Goal: Information Seeking & Learning: Learn about a topic

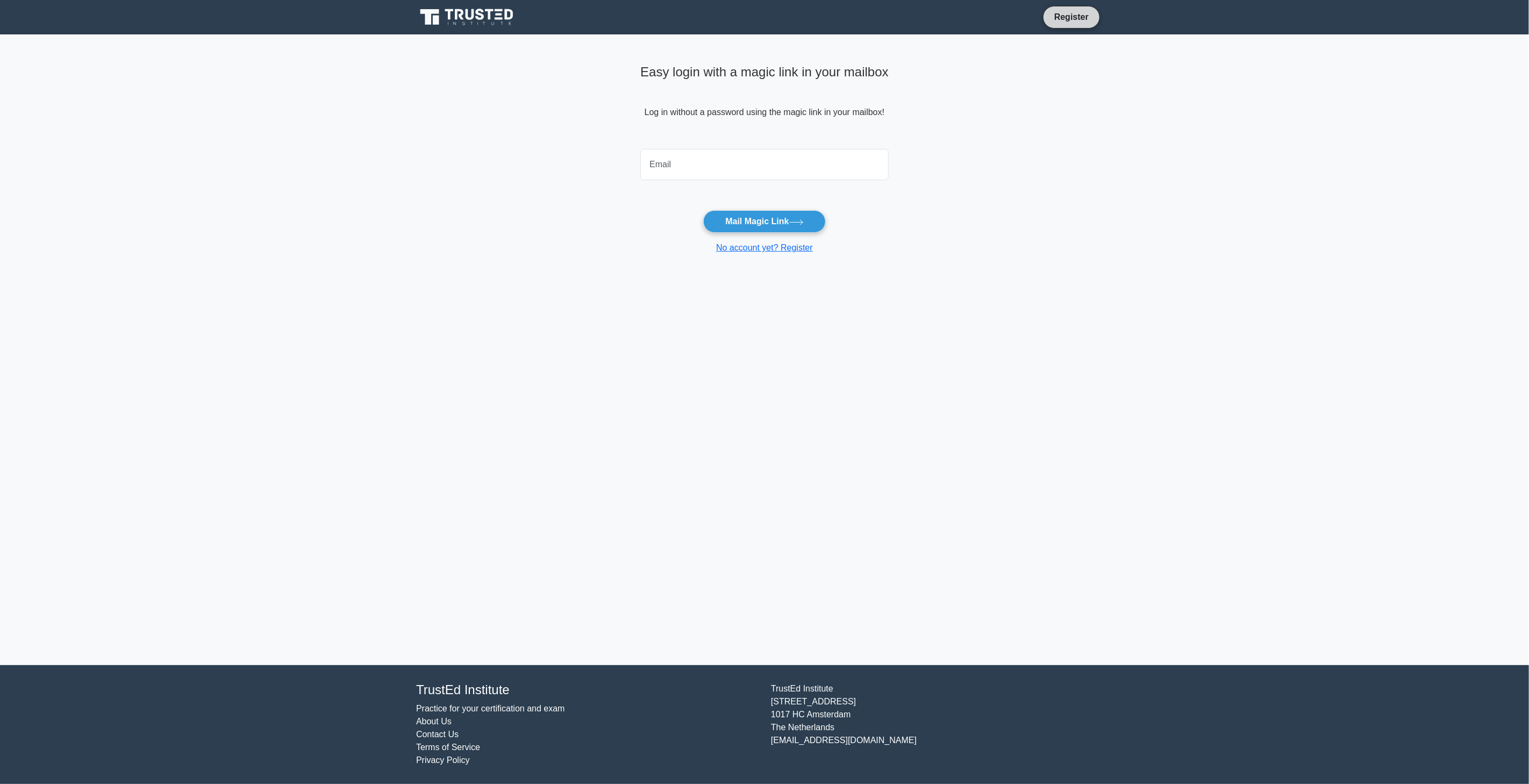
click at [1087, 23] on link "Register" at bounding box center [1072, 17] width 47 height 13
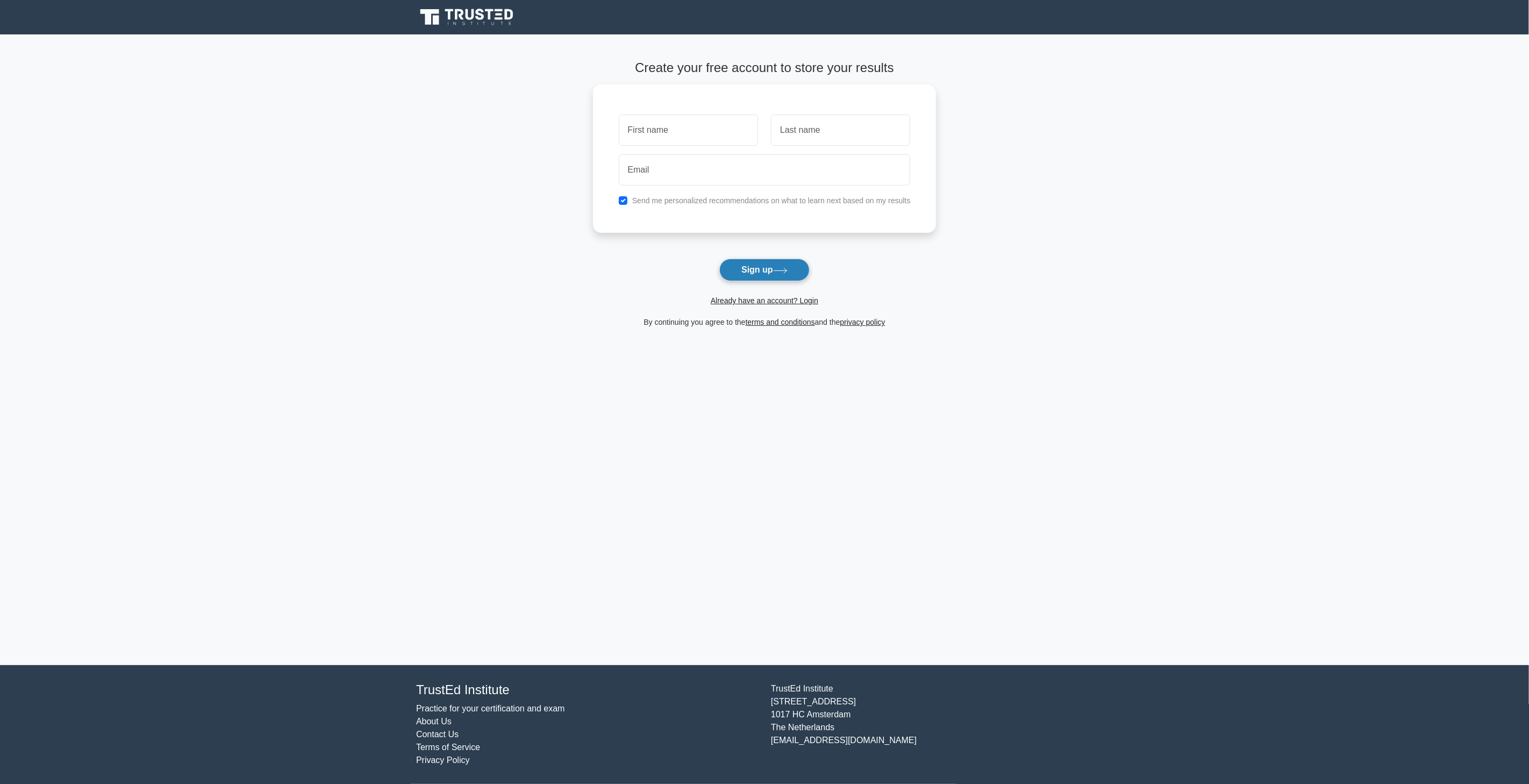
click at [754, 265] on button "Sign up" at bounding box center [764, 270] width 90 height 23
click at [759, 274] on button "Sign up" at bounding box center [764, 270] width 90 height 23
click at [770, 302] on link "Already have an account? Login" at bounding box center [764, 300] width 107 height 9
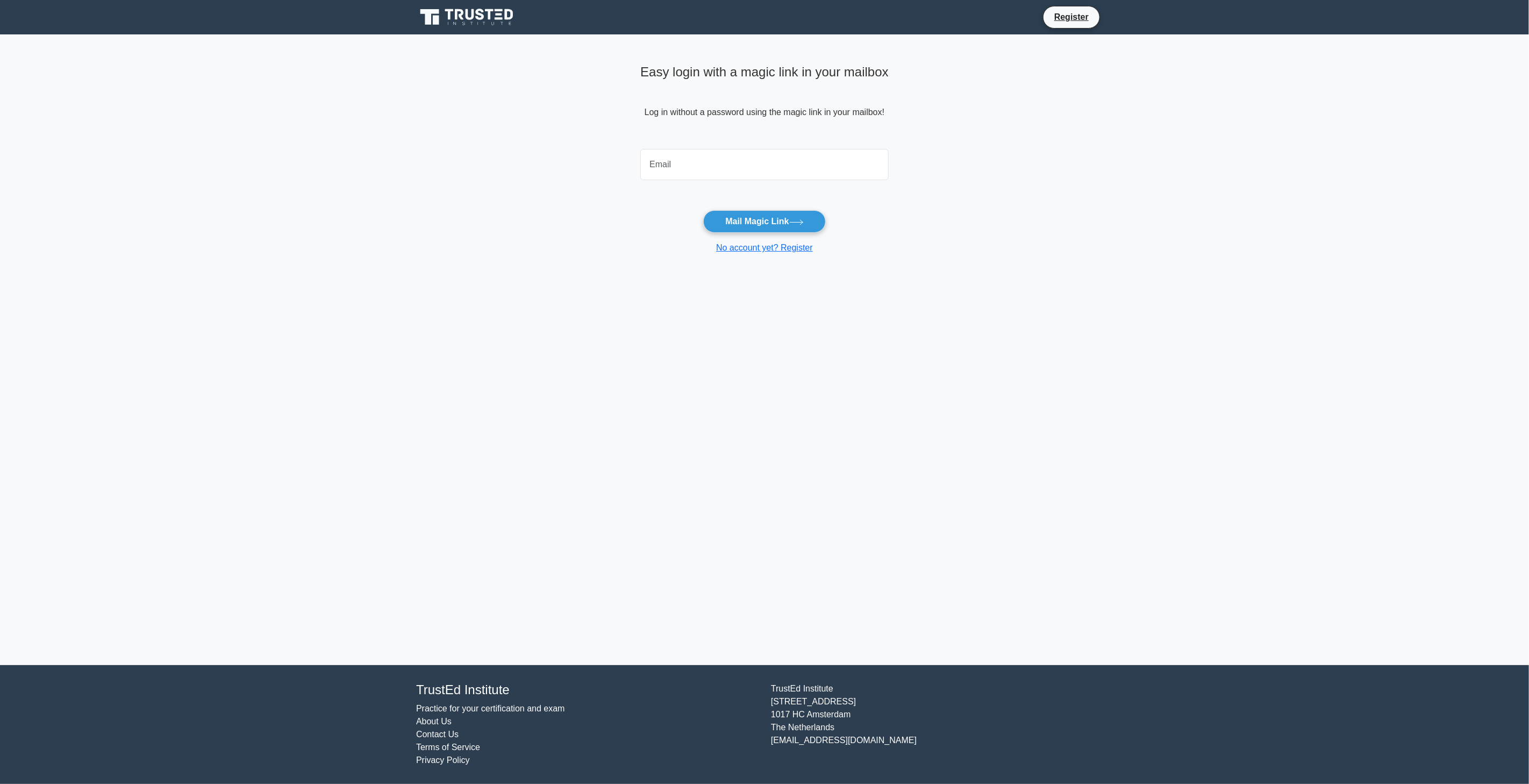
click at [691, 180] on div at bounding box center [764, 164] width 261 height 40
click at [696, 163] on input "email" at bounding box center [764, 164] width 249 height 31
type input "cosmin66petre@gmail.com"
click at [746, 218] on button "Mail Magic Link" at bounding box center [764, 221] width 123 height 23
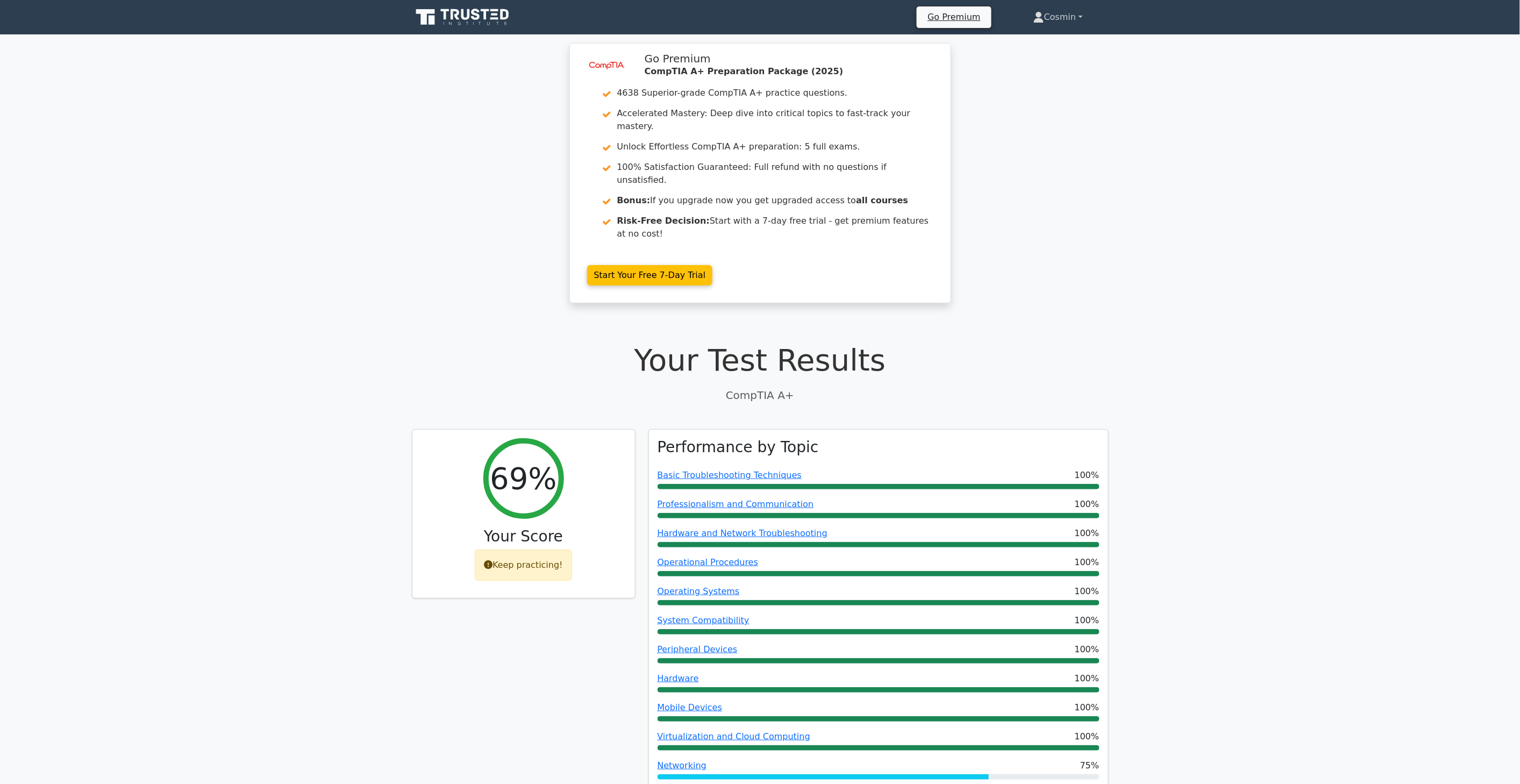
click at [1070, 12] on link "Cosmin" at bounding box center [1058, 17] width 101 height 22
click at [1066, 18] on link "Cosmin" at bounding box center [1058, 17] width 101 height 22
click at [1080, 9] on link "Cosmin" at bounding box center [1058, 17] width 101 height 22
drag, startPoint x: 170, startPoint y: 190, endPoint x: 278, endPoint y: 13, distance: 207.3
click at [496, 3] on nav "Go Premium Cosmin Profile" at bounding box center [760, 17] width 1520 height 34
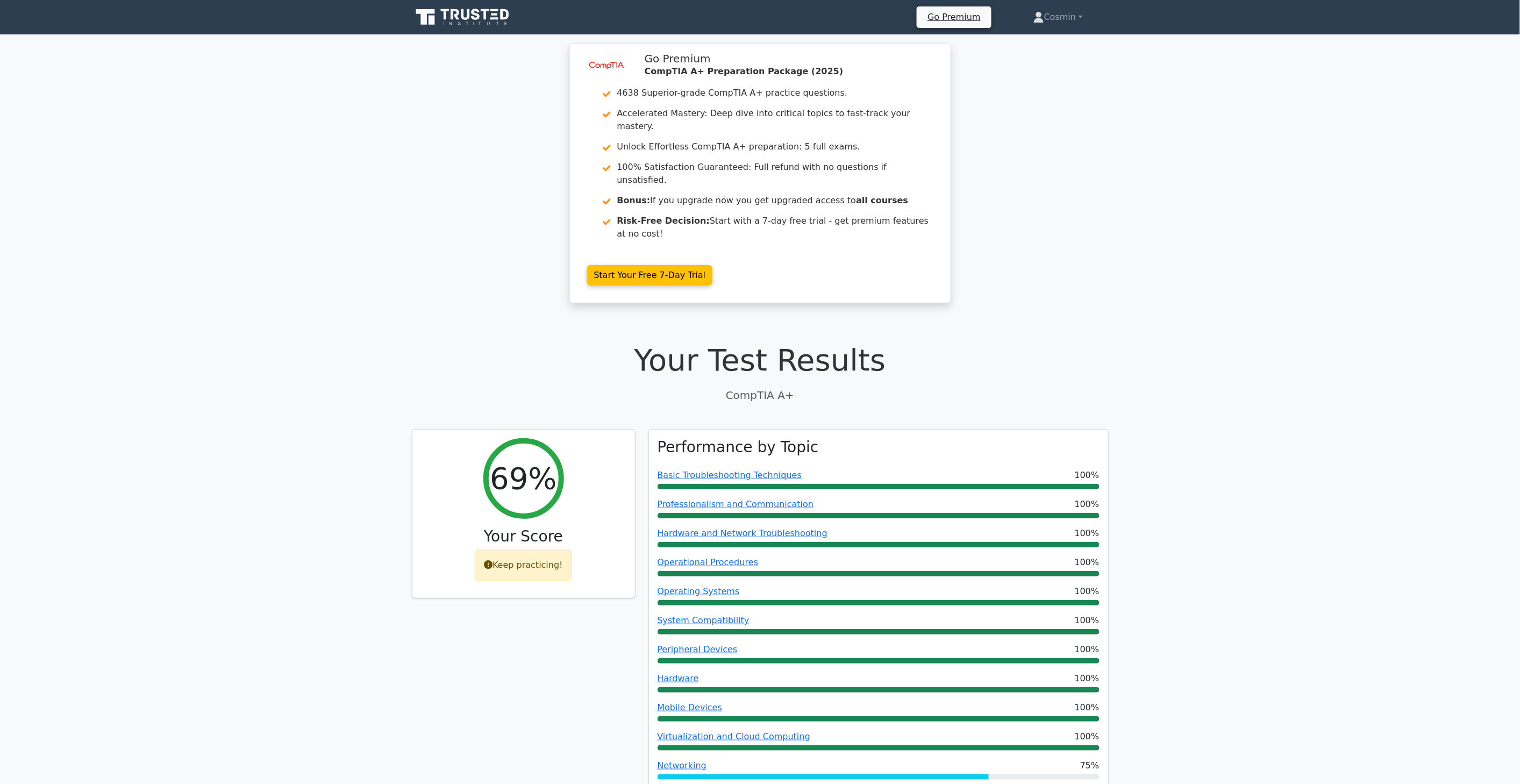
click at [479, 24] on icon at bounding box center [463, 17] width 103 height 21
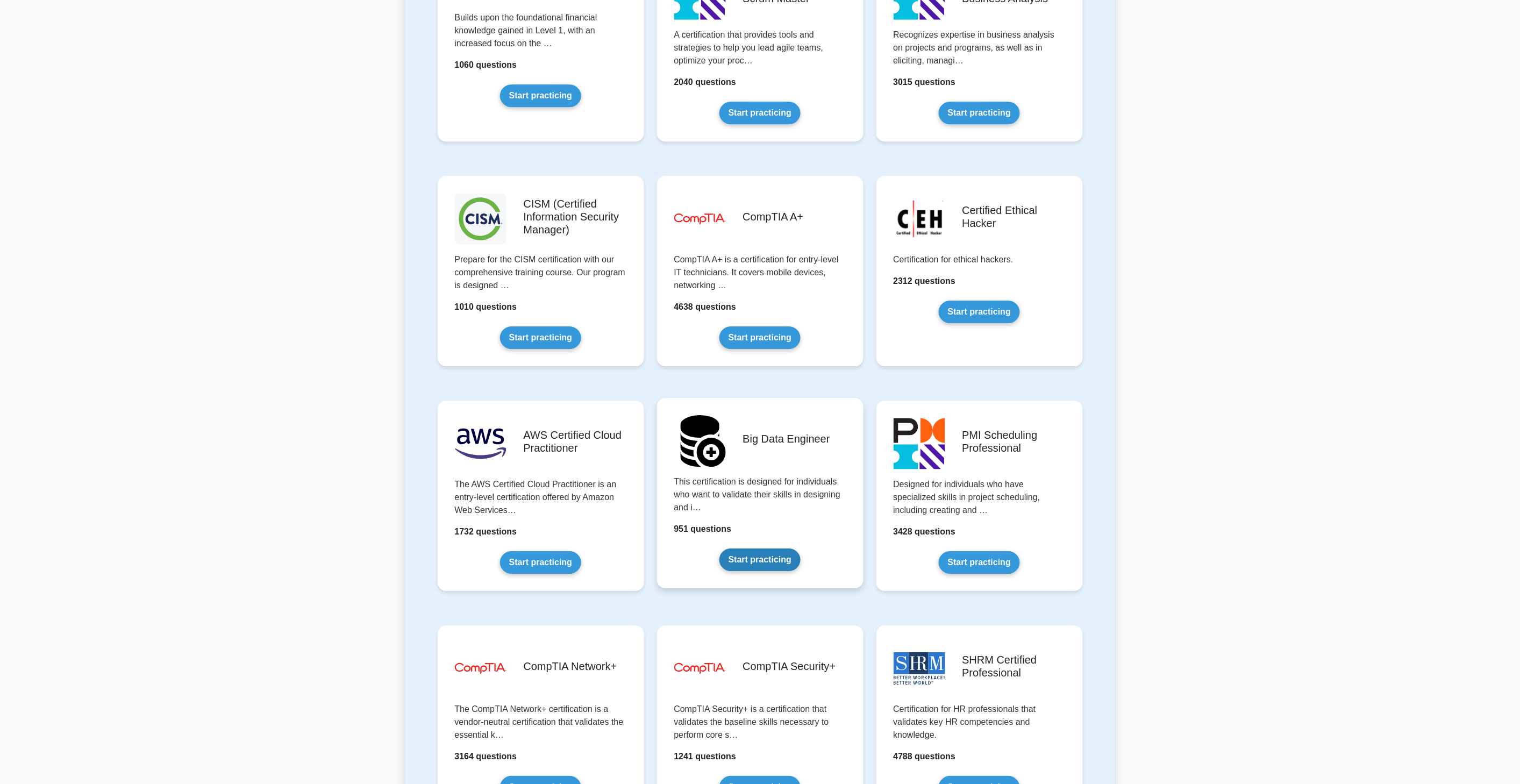
scroll to position [1433, 0]
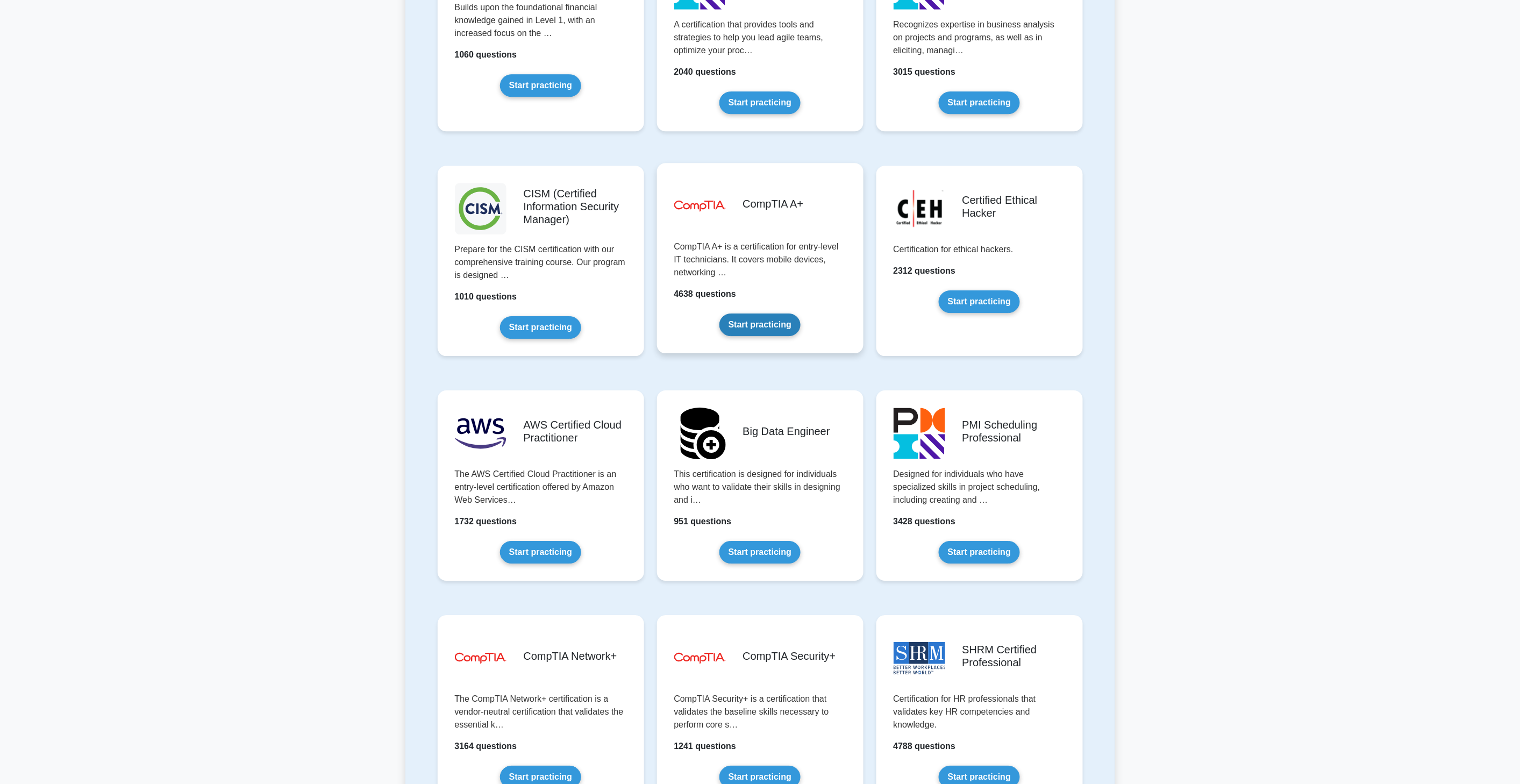
click at [761, 313] on link "Start practicing" at bounding box center [760, 325] width 81 height 23
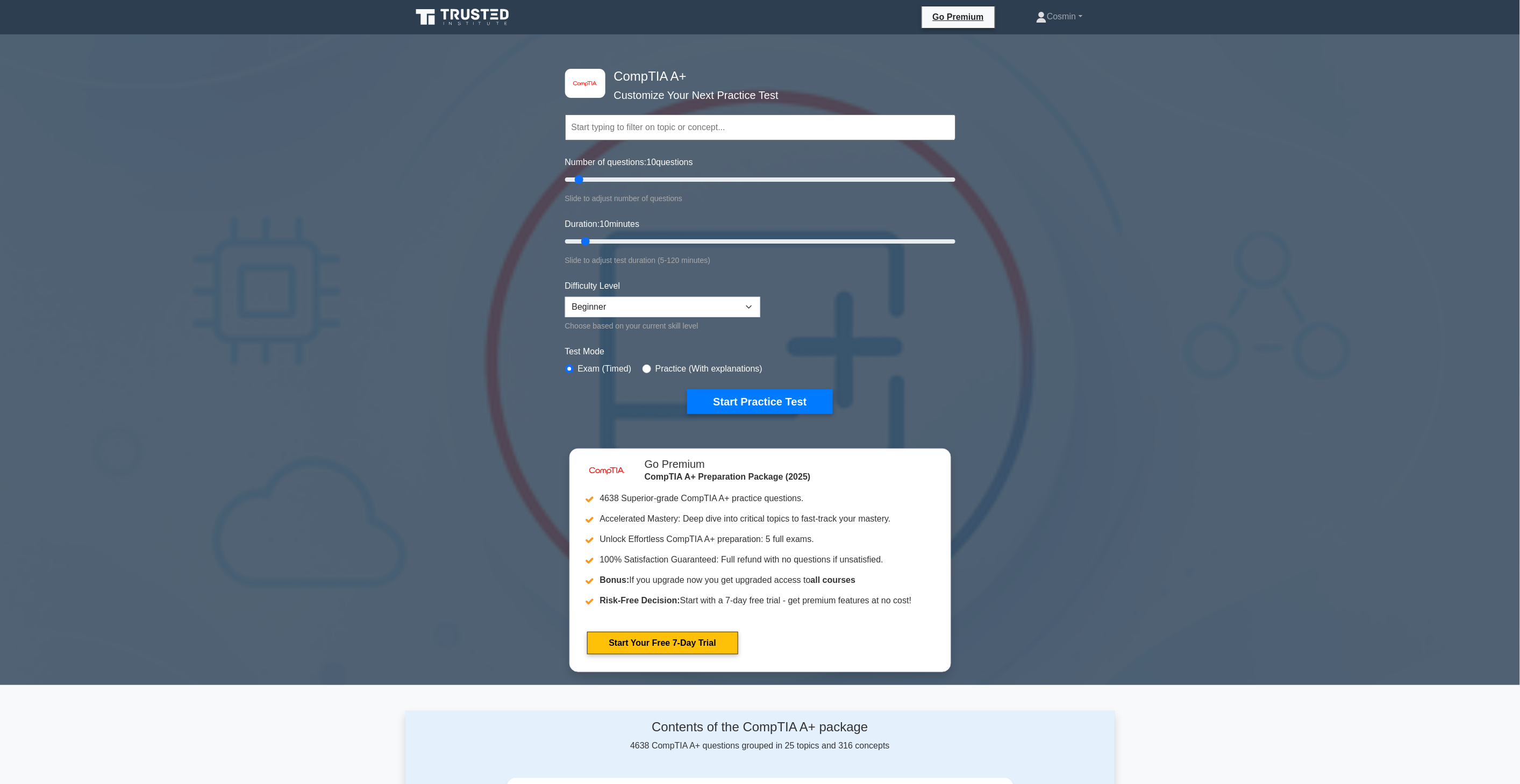
click at [687, 131] on input "text" at bounding box center [760, 127] width 390 height 26
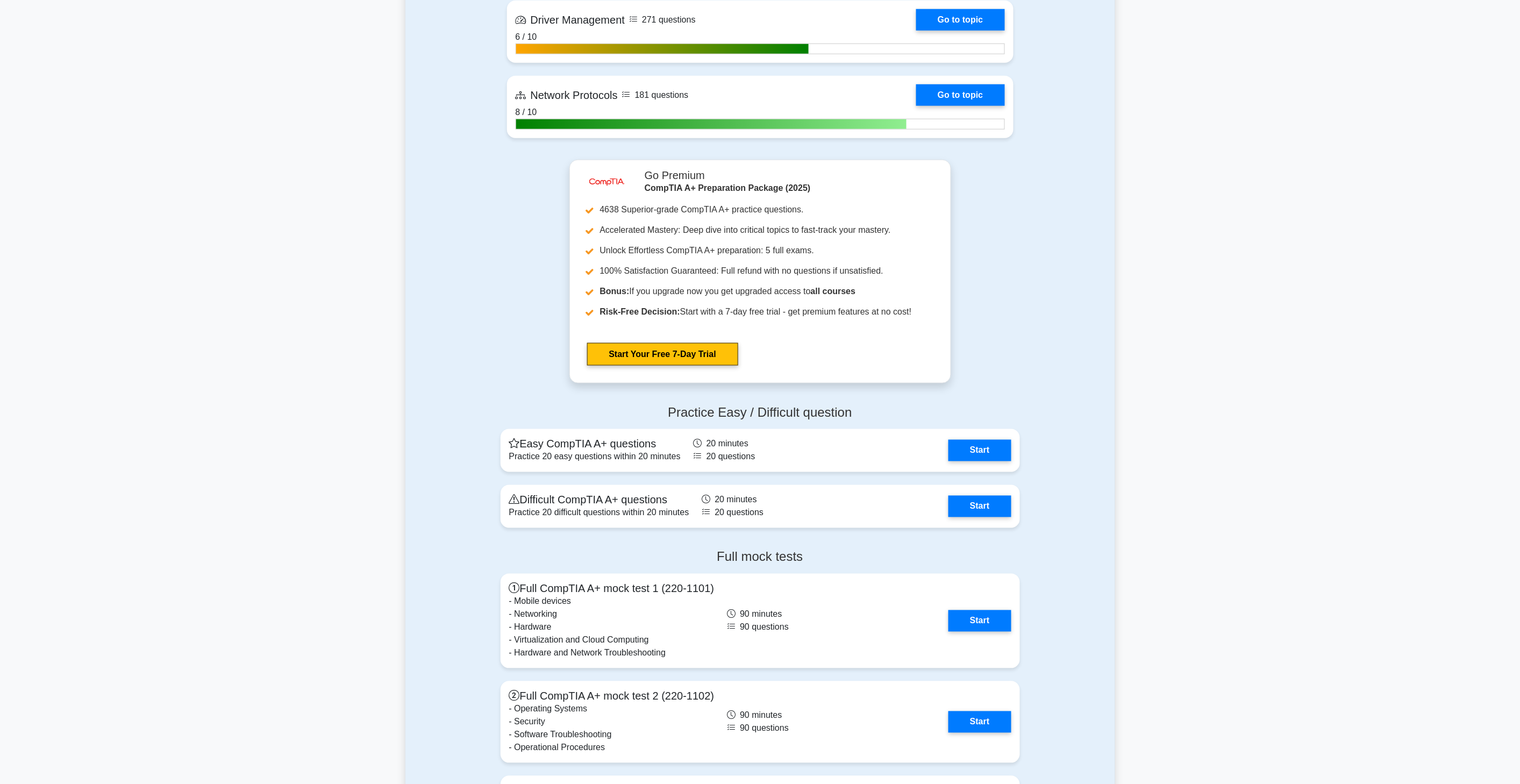
scroll to position [2687, 0]
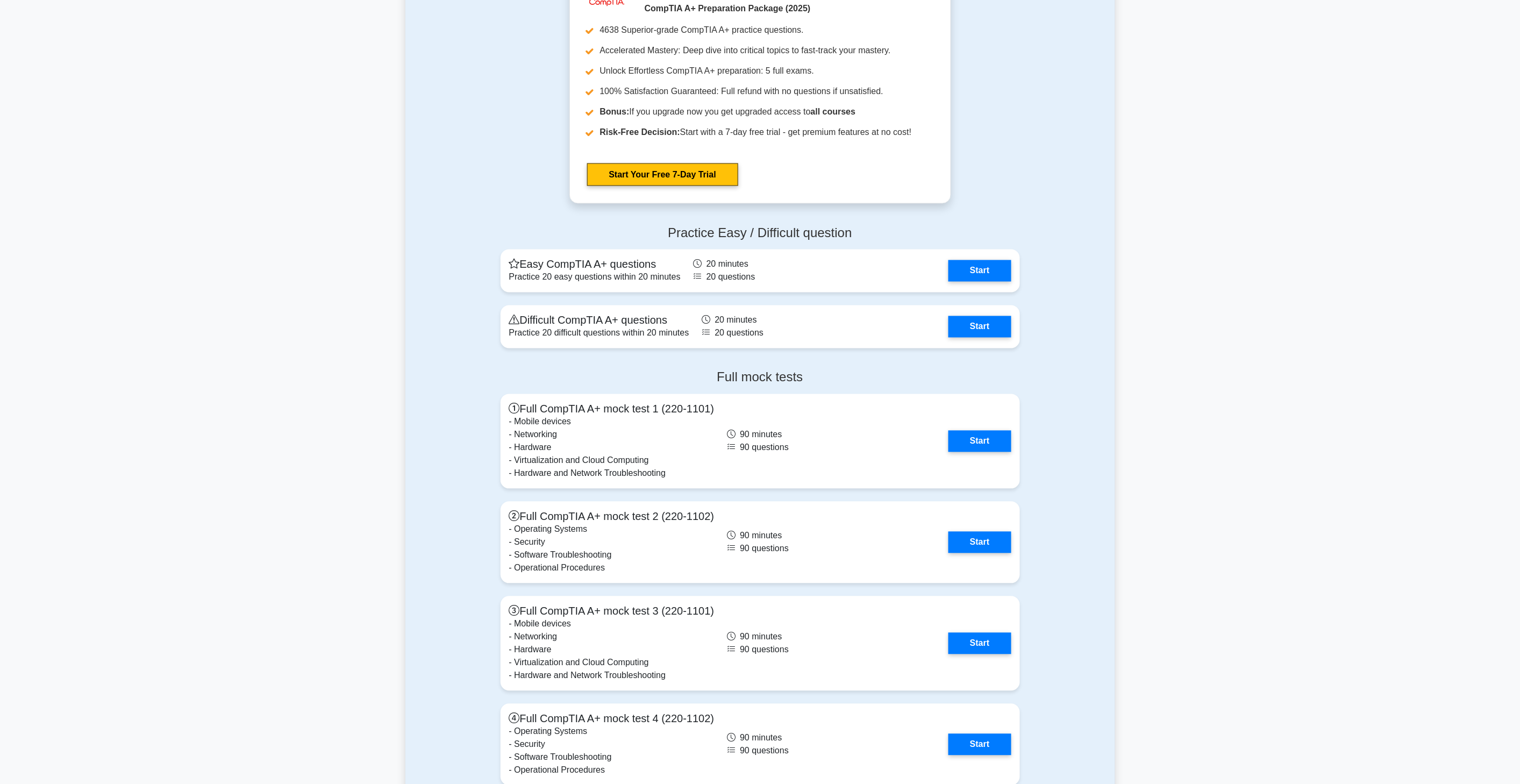
drag, startPoint x: 1039, startPoint y: 293, endPoint x: 1042, endPoint y: 268, distance: 25.2
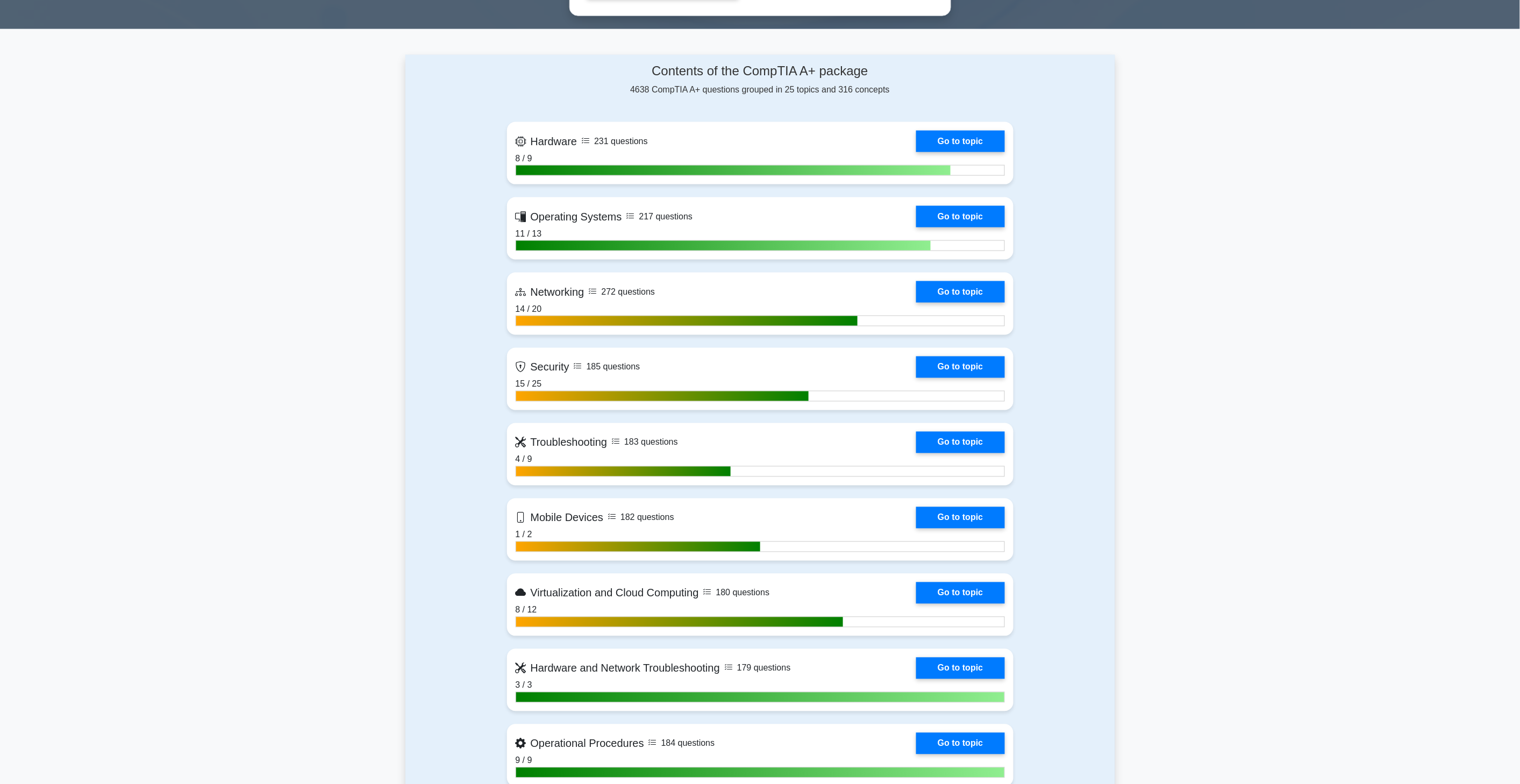
scroll to position [0, 0]
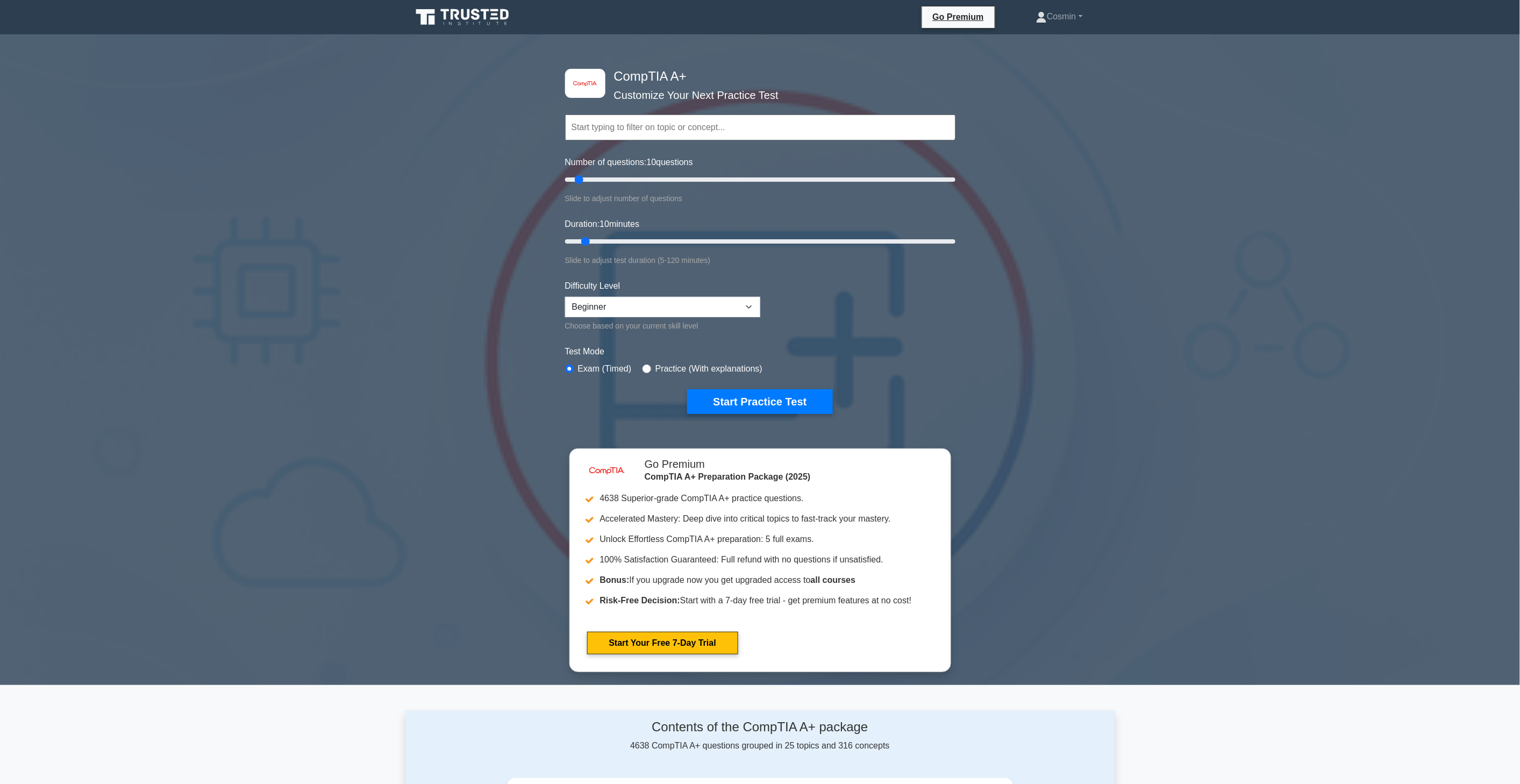
drag, startPoint x: 1087, startPoint y: 340, endPoint x: 1074, endPoint y: 110, distance: 230.4
click at [643, 126] on input "text" at bounding box center [760, 127] width 390 height 26
type input "core2"
click at [687, 389] on button "Start Practice Test" at bounding box center [760, 401] width 145 height 25
